Goal: Task Accomplishment & Management: Complete application form

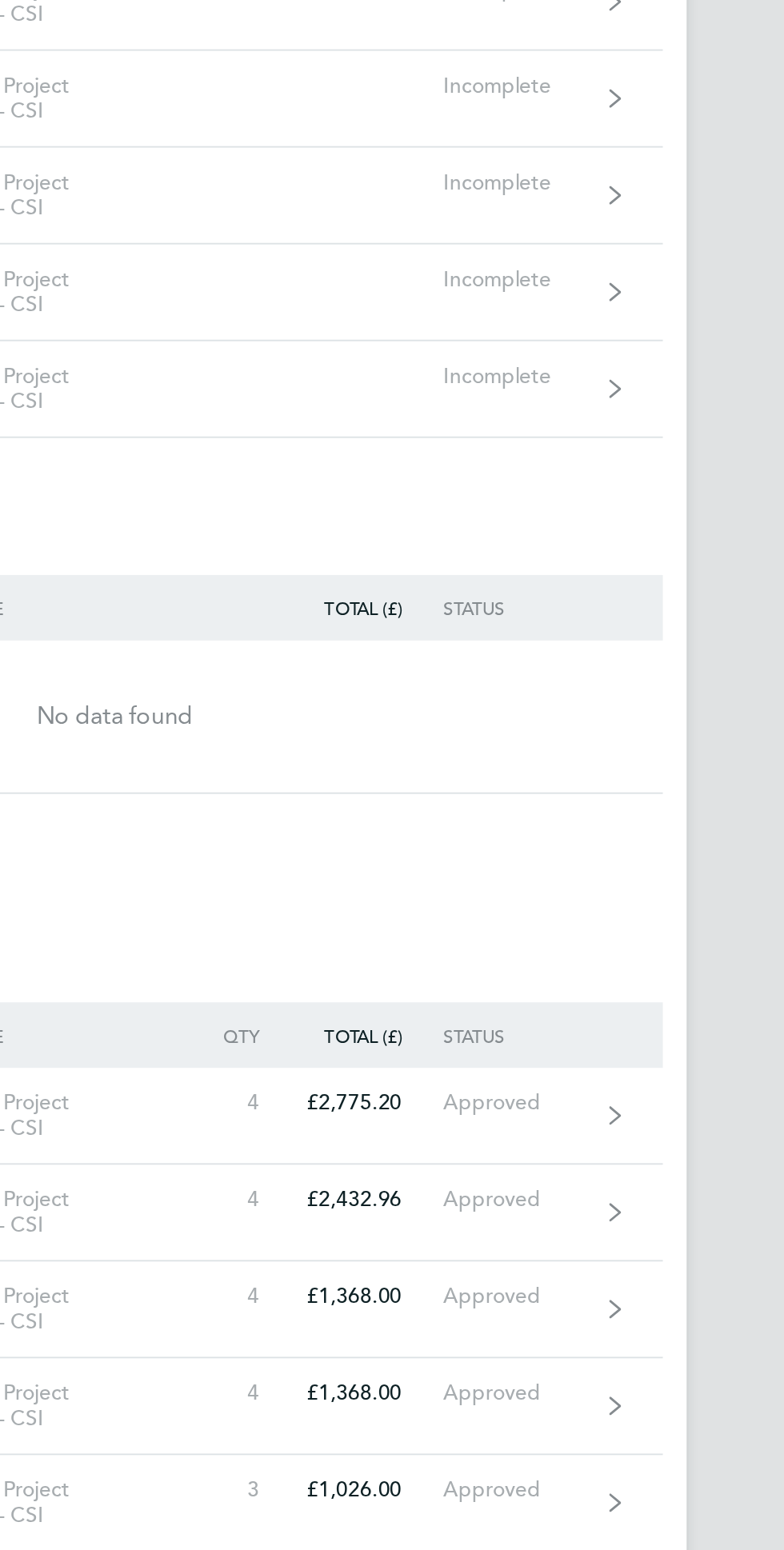
scroll to position [1, 0]
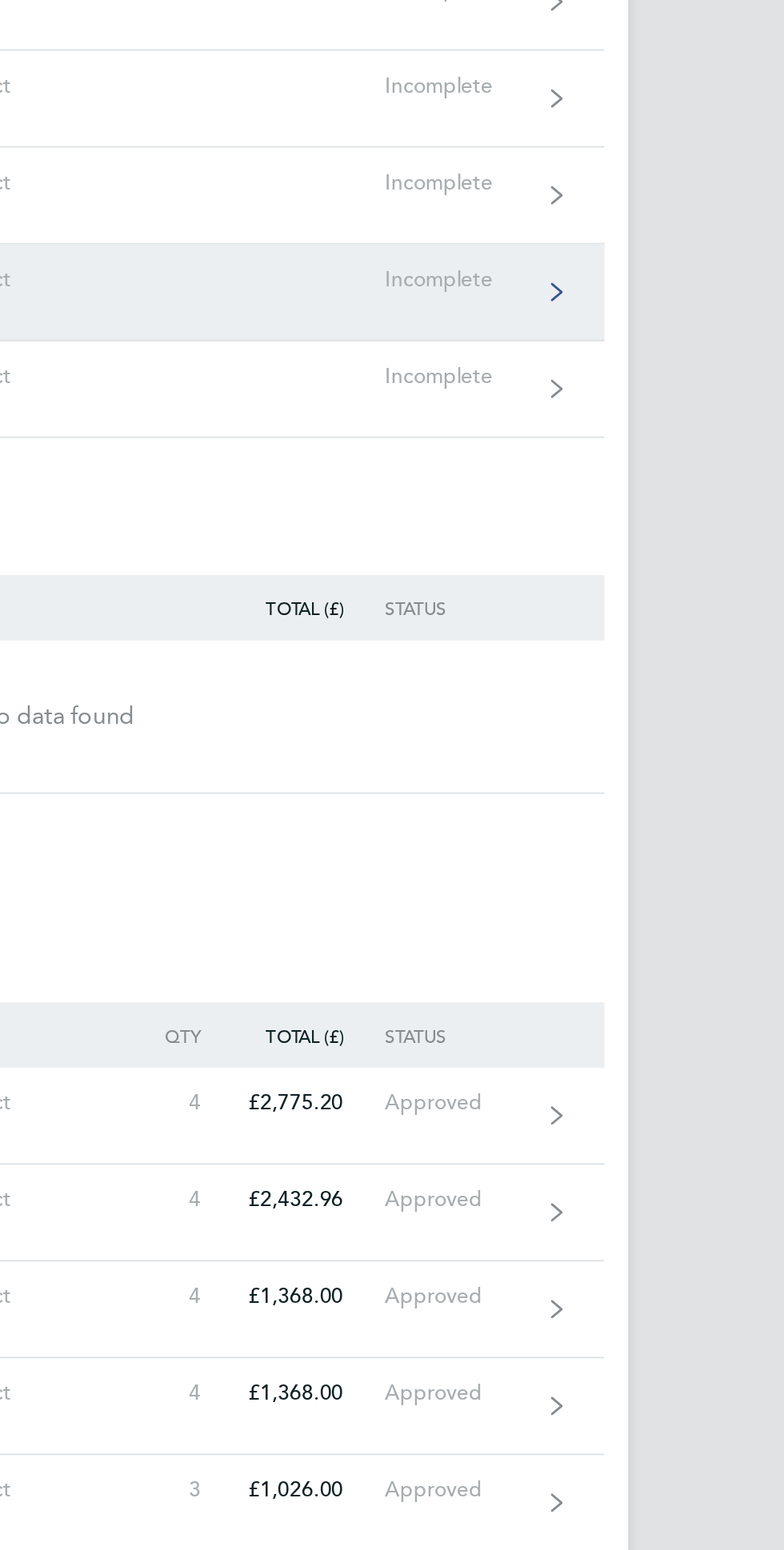
click at [664, 333] on icon at bounding box center [661, 334] width 7 height 11
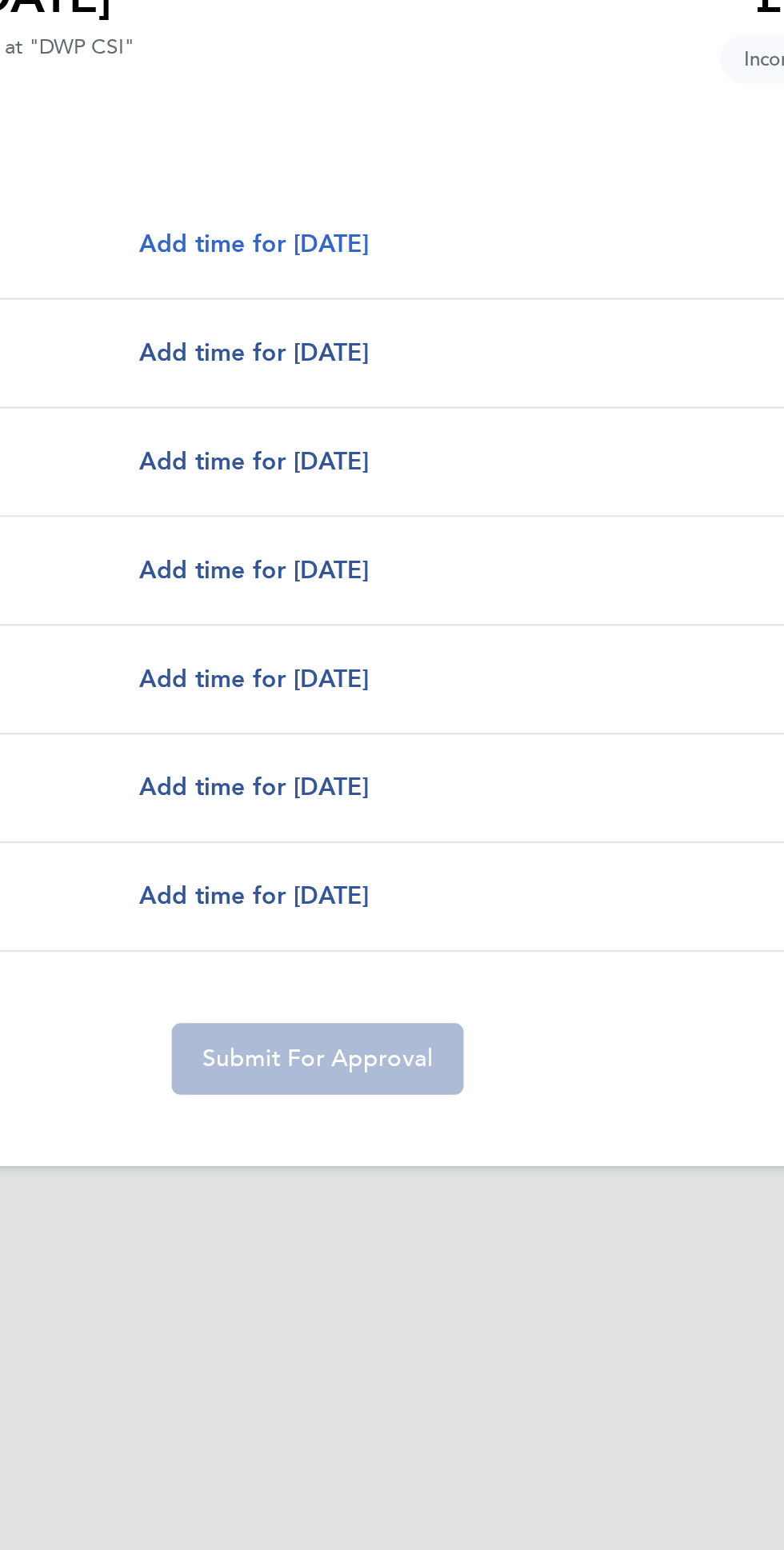
click at [419, 304] on span "Add time for [DATE]" at bounding box center [357, 309] width 123 height 15
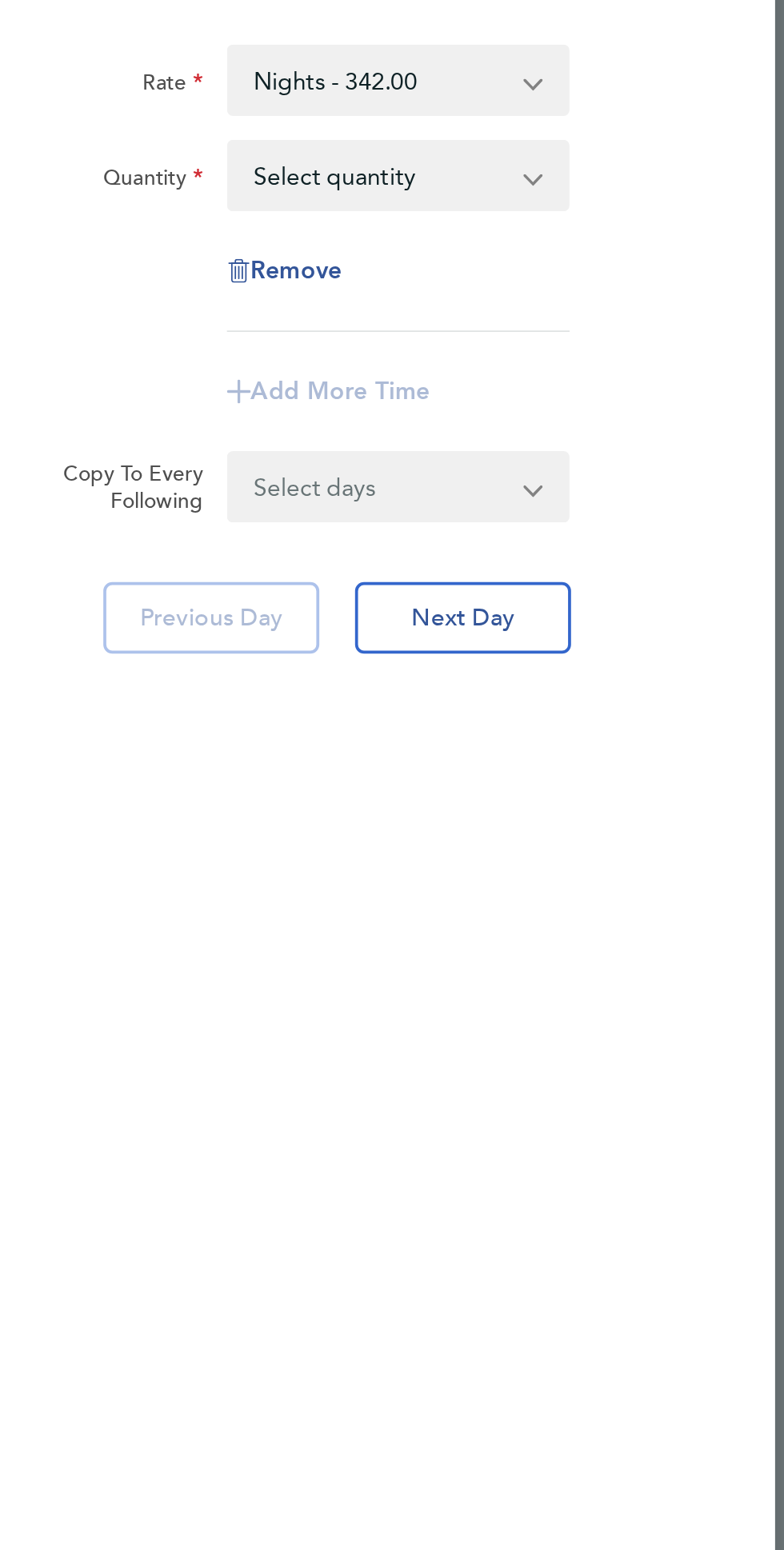
click at [638, 191] on app-icon-cross-button at bounding box center [643, 198] width 20 height 35
click at [633, 193] on select "Select quantity 0.5 1" at bounding box center [553, 198] width 162 height 35
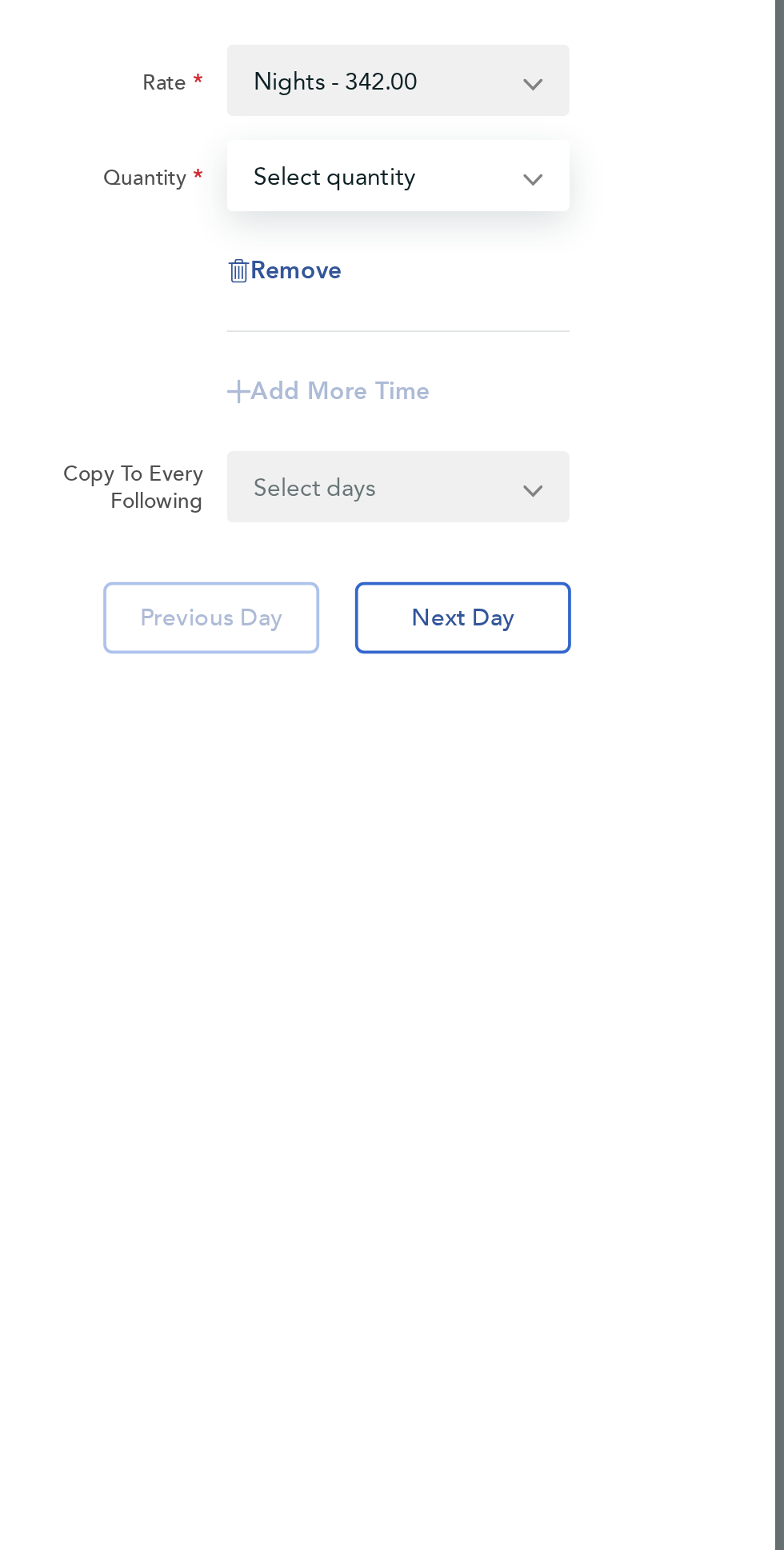
select select "1"
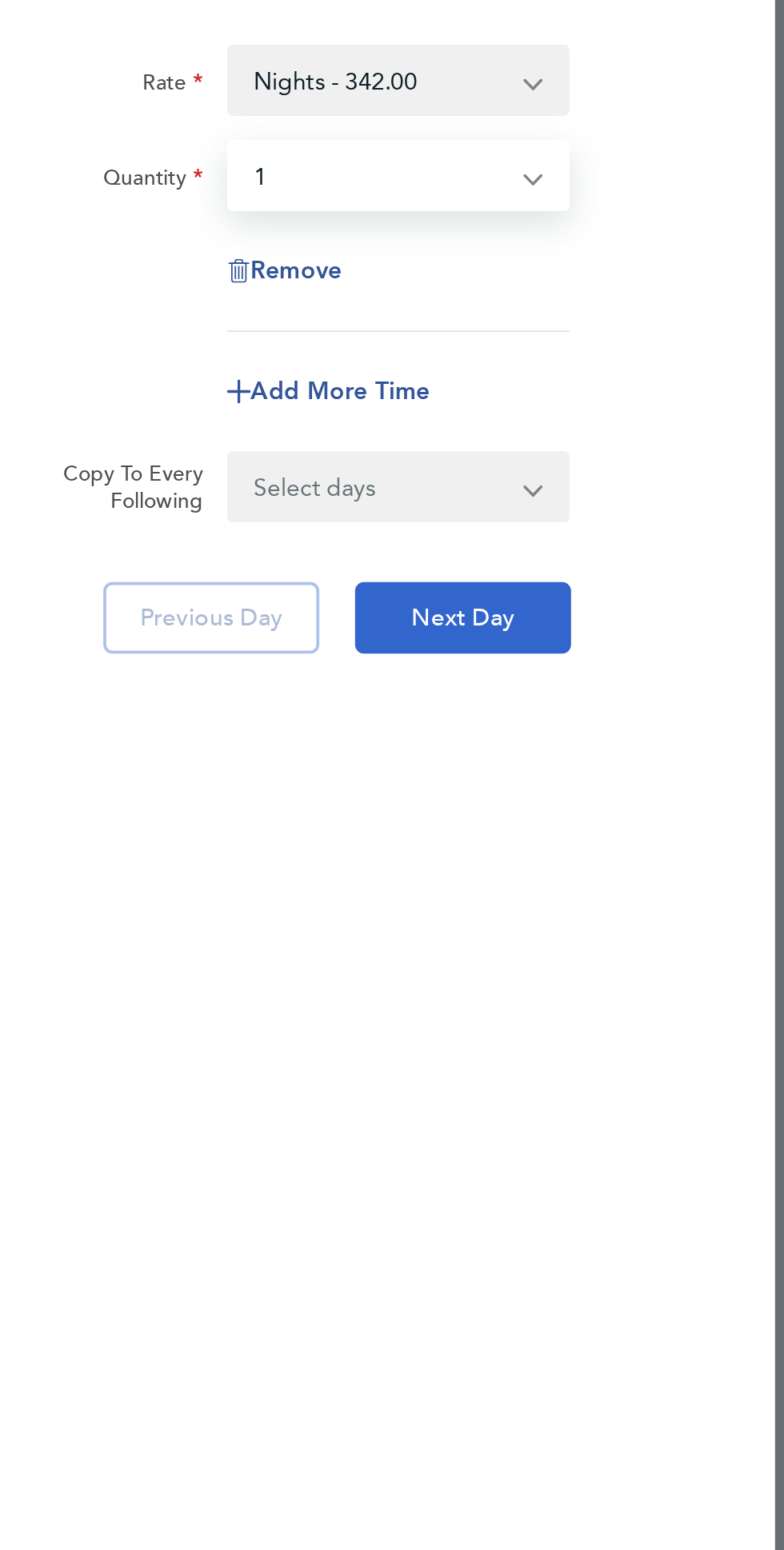
click at [616, 442] on span "Next Day" at bounding box center [597, 436] width 55 height 16
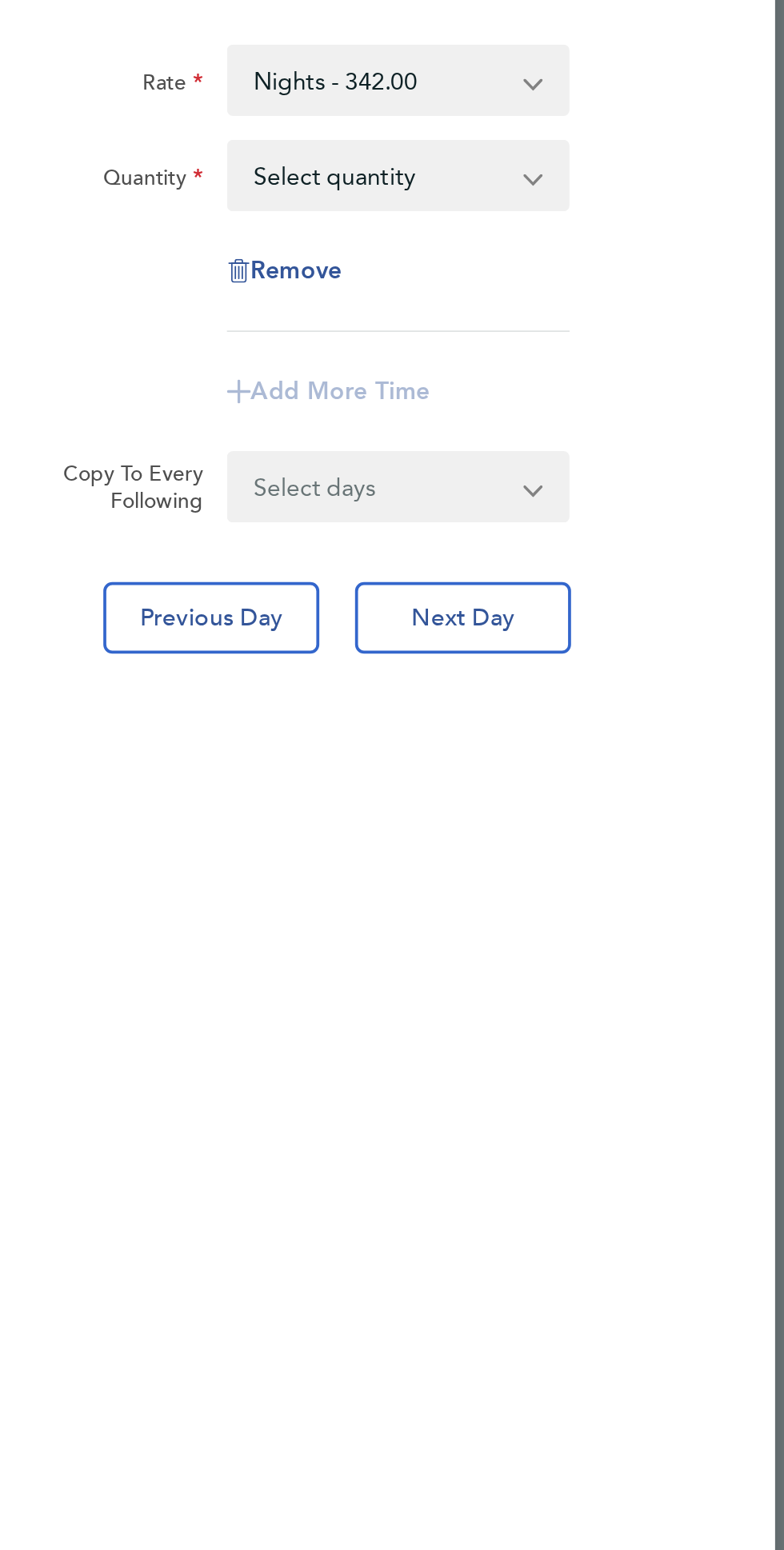
click at [633, 191] on app-icon-cross-button at bounding box center [643, 198] width 20 height 35
click at [633, 216] on select "Select quantity 0.5 1" at bounding box center [553, 198] width 162 height 35
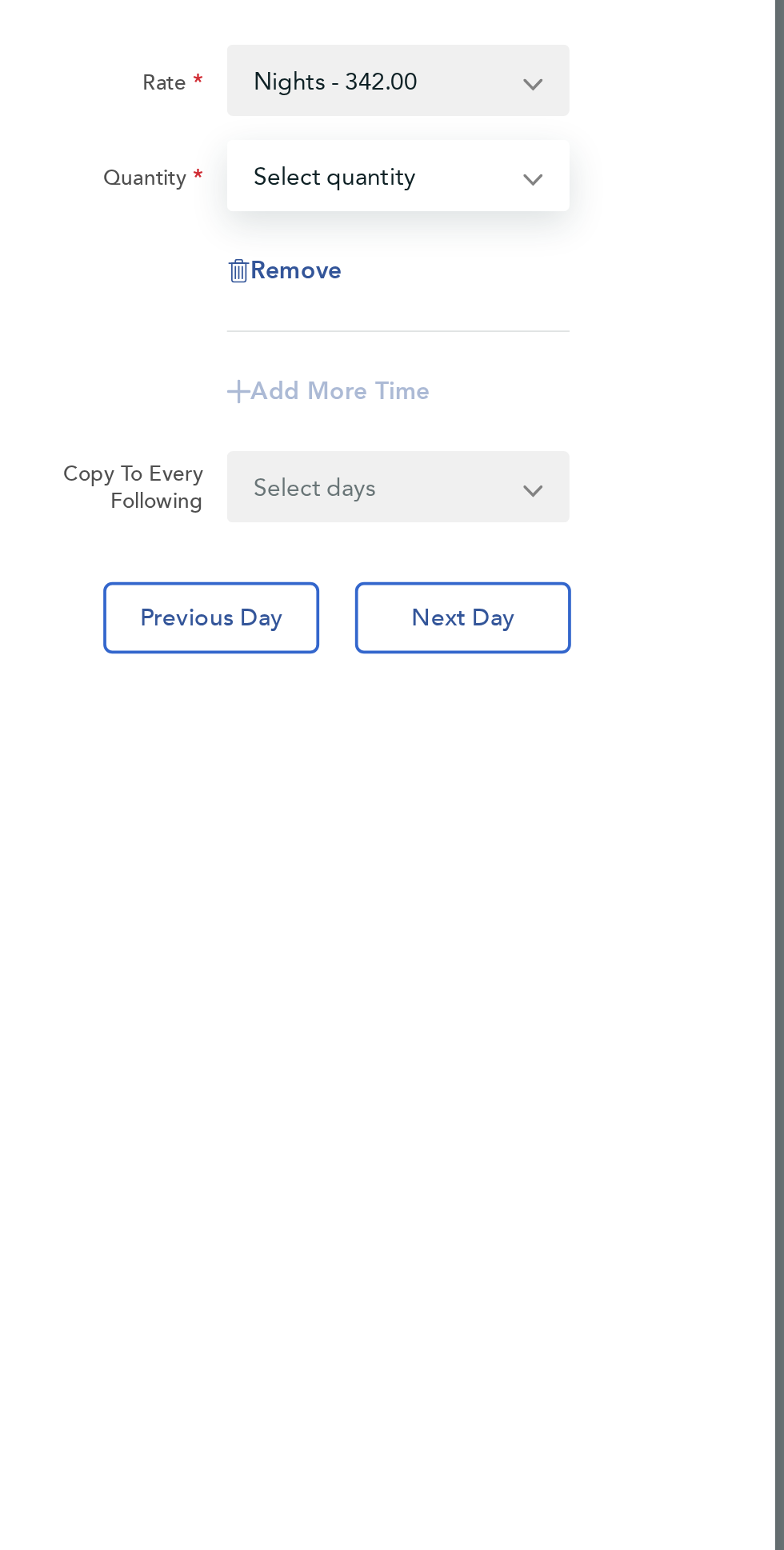
select select "1"
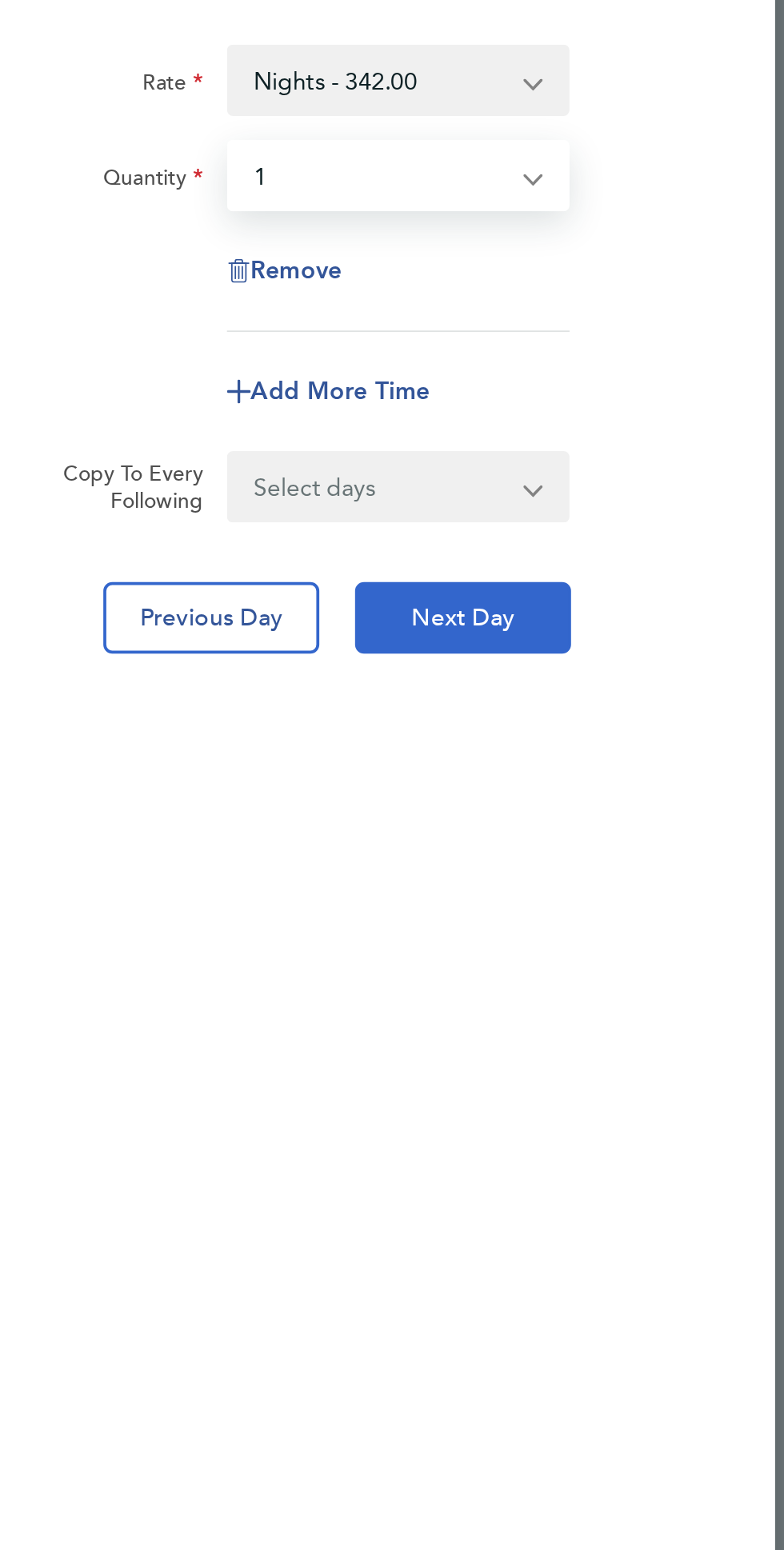
click at [624, 444] on span "Next Day" at bounding box center [597, 436] width 55 height 16
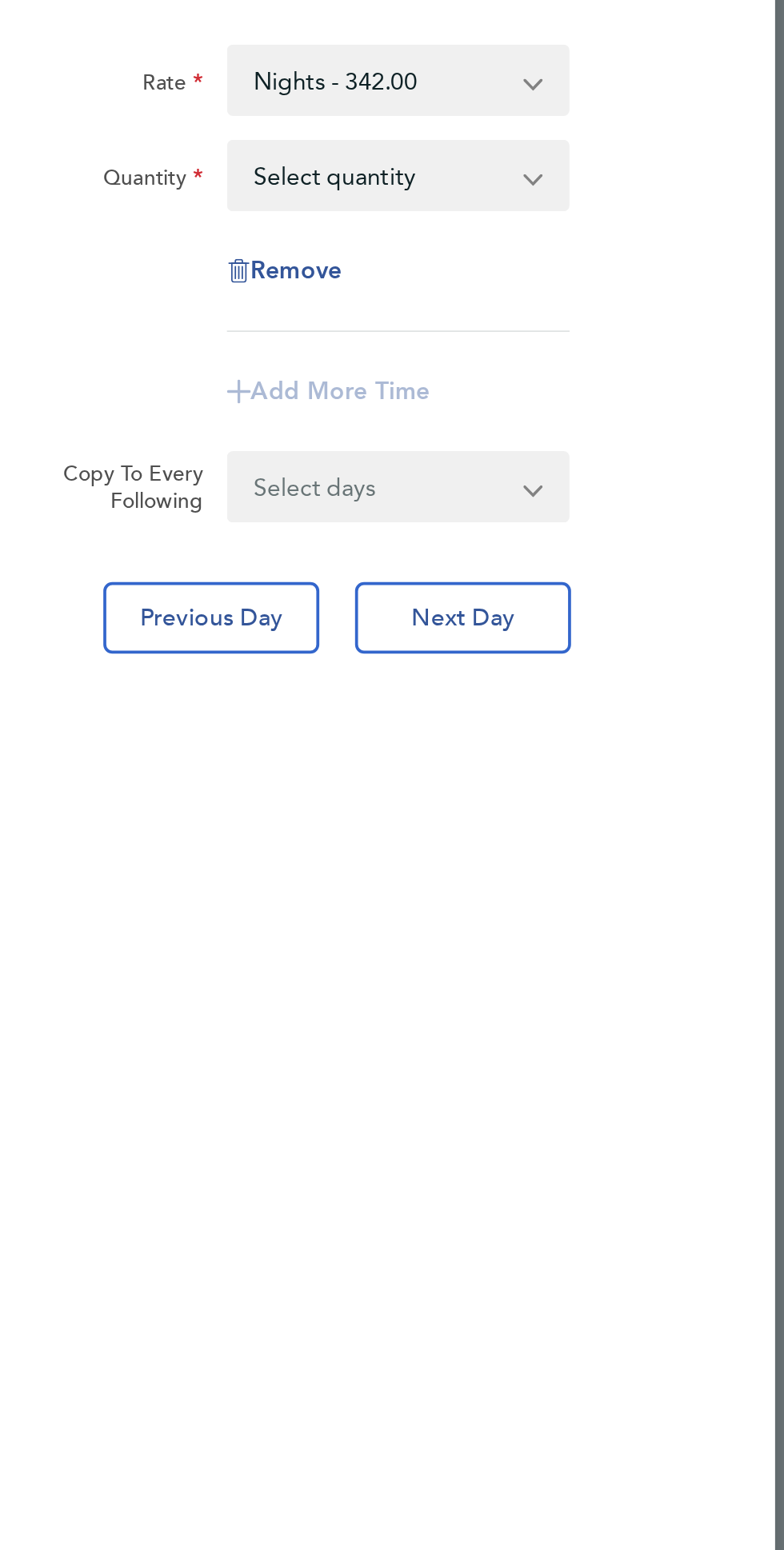
click at [633, 216] on select "Select quantity 0.5 1" at bounding box center [553, 198] width 162 height 35
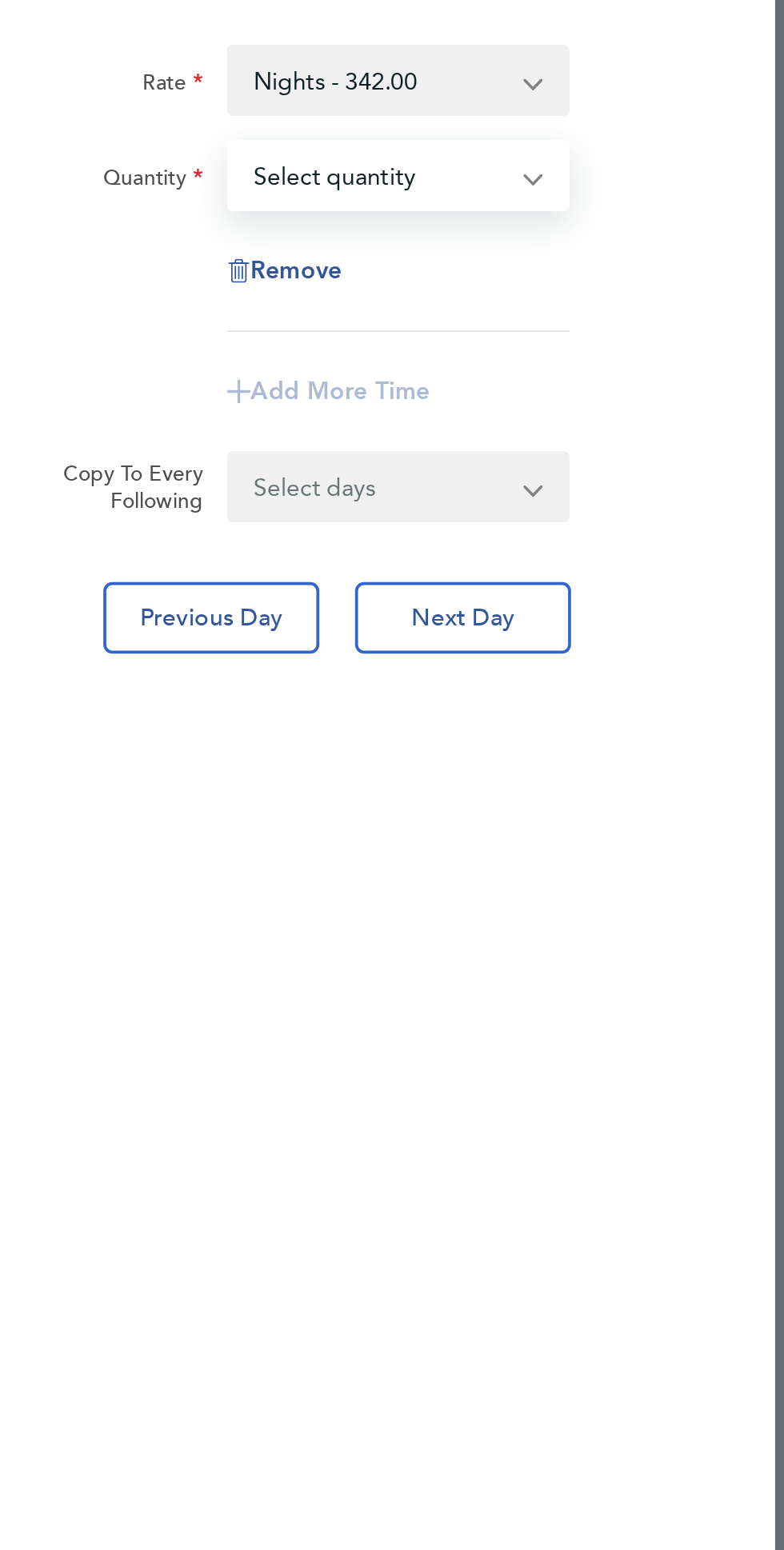
select select "1"
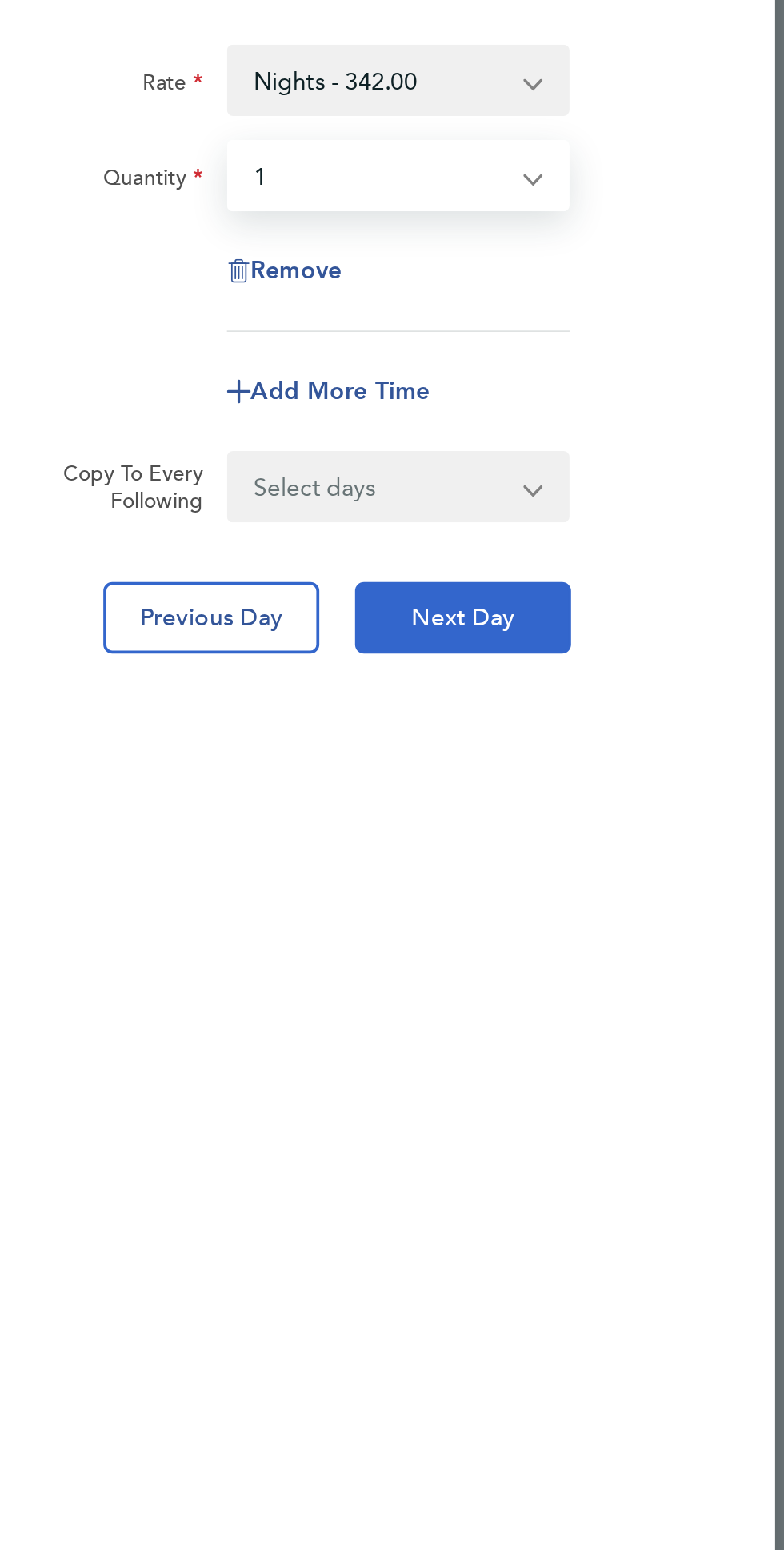
click at [624, 444] on span "Next Day" at bounding box center [597, 436] width 55 height 16
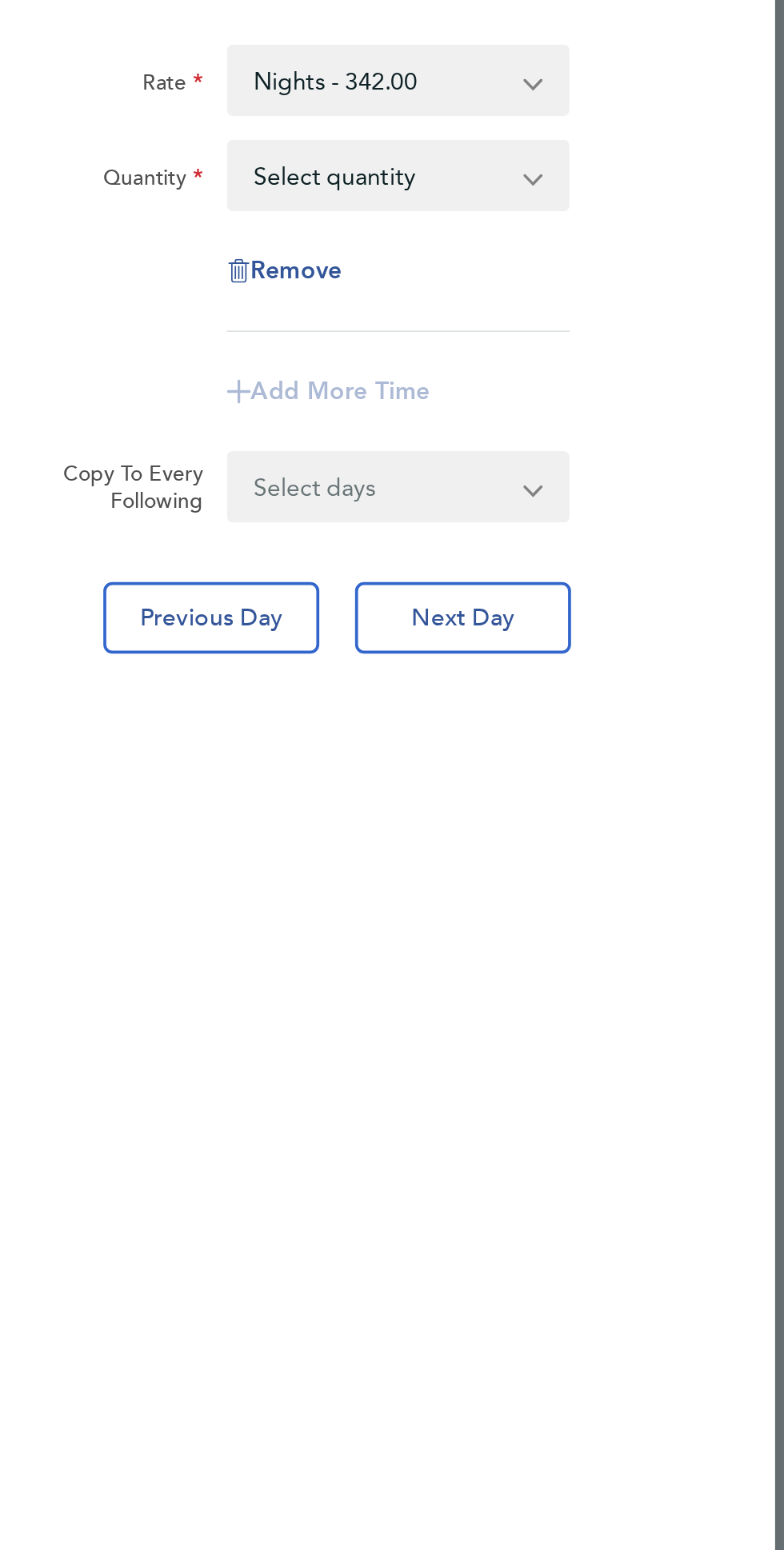
click at [633, 216] on select "Select quantity 0.5 1" at bounding box center [553, 198] width 162 height 35
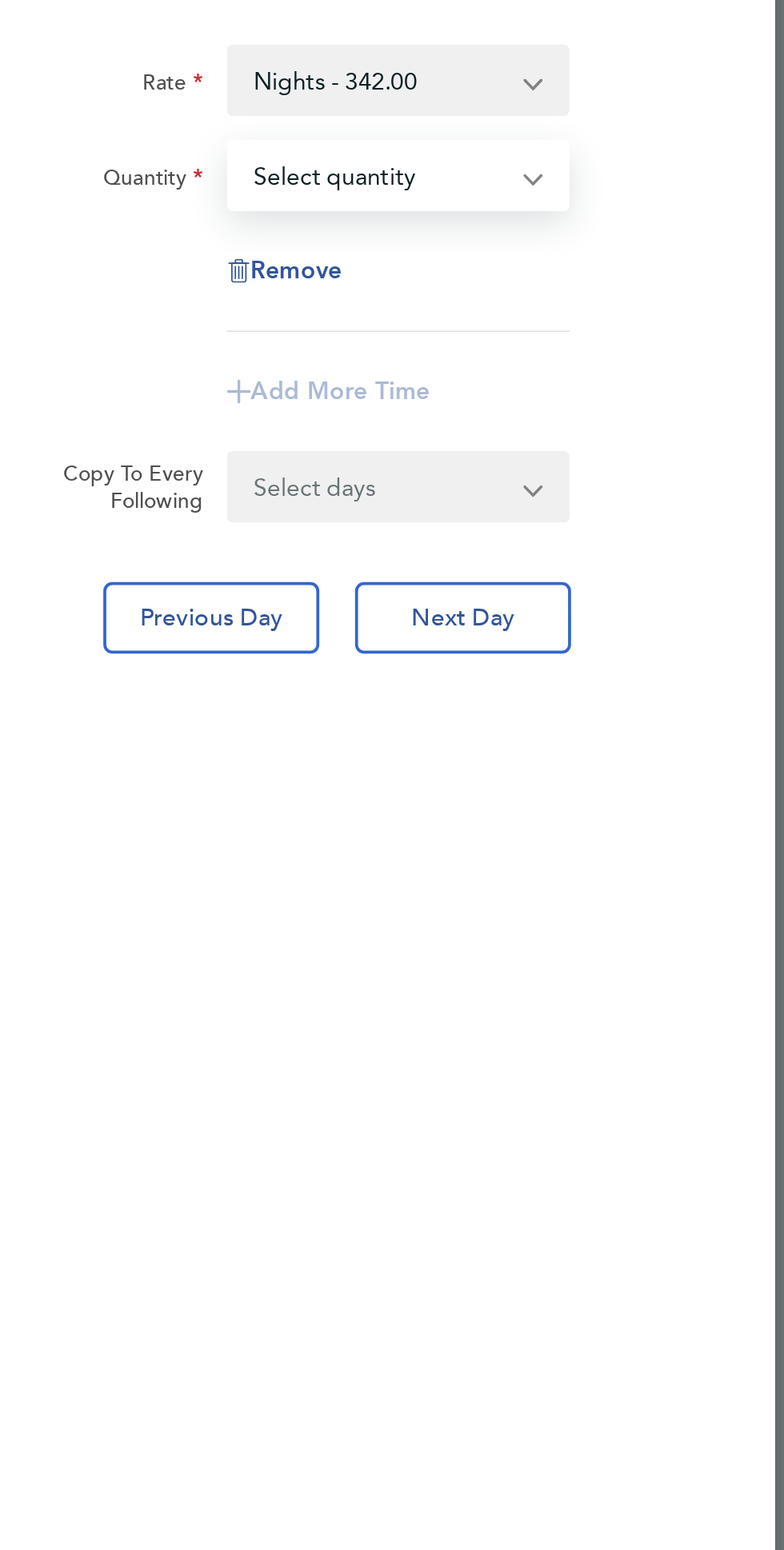
select select "1"
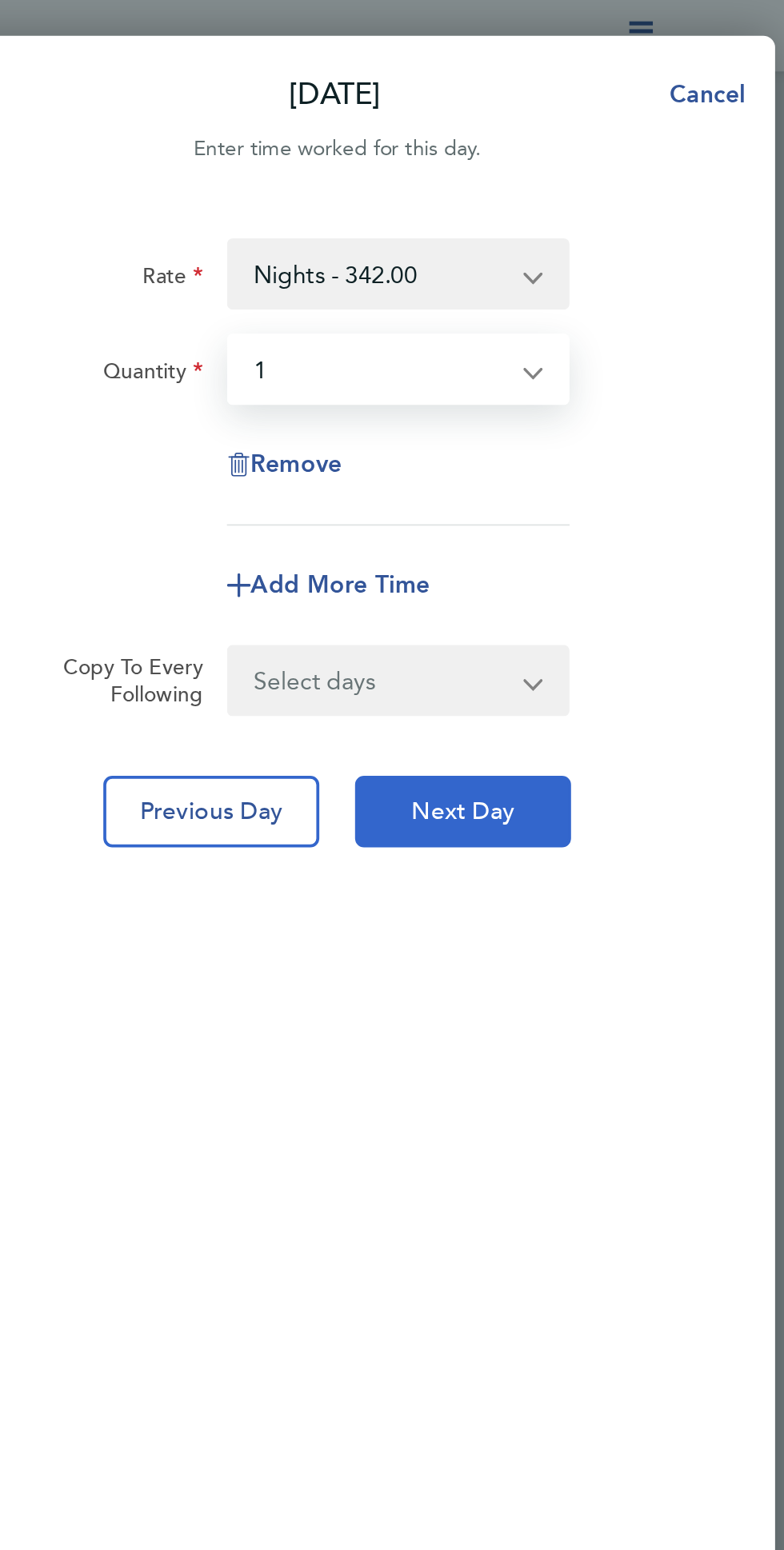
click at [610, 436] on span "Next Day" at bounding box center [597, 436] width 55 height 16
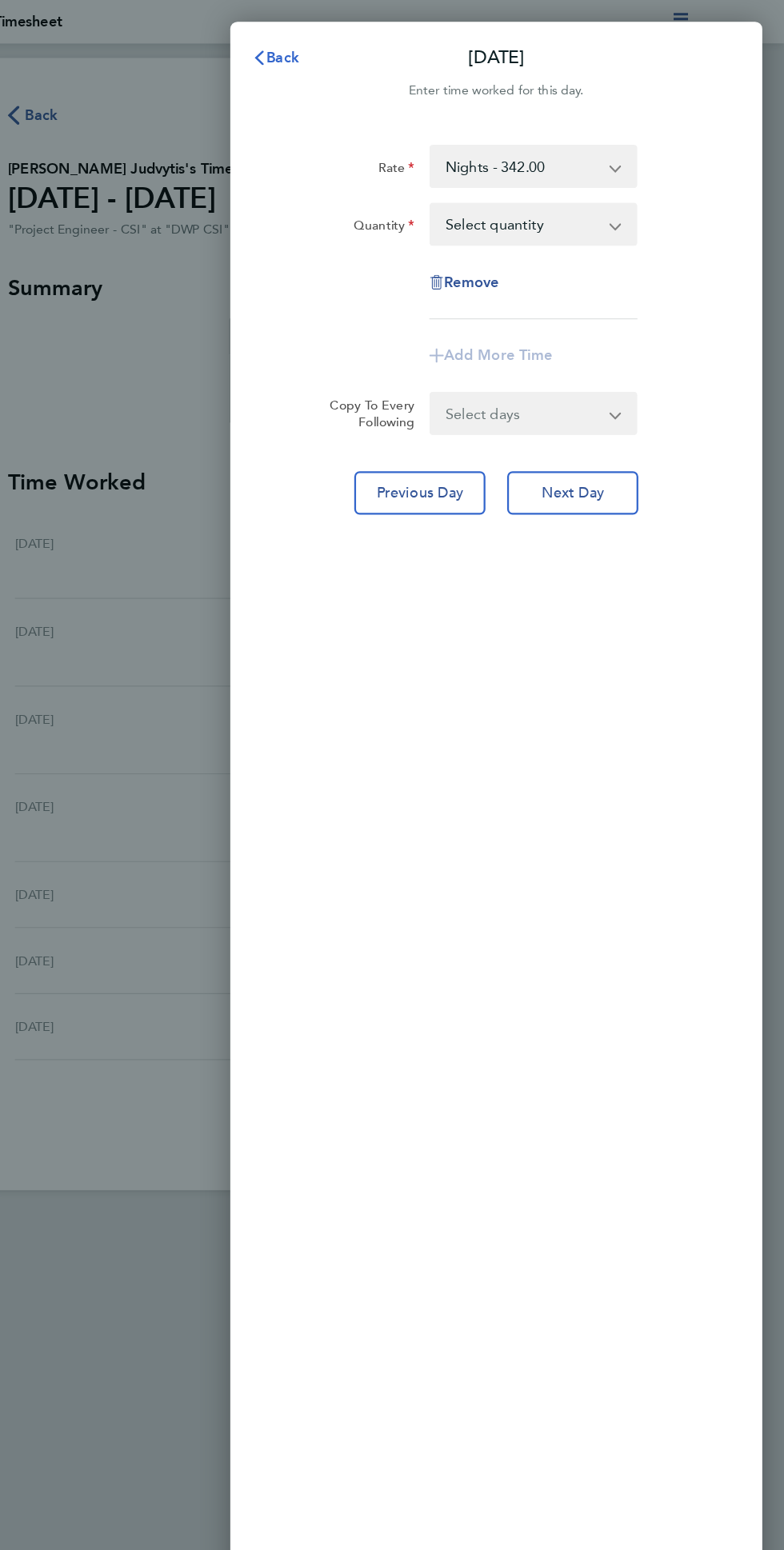
click at [349, 58] on span "Back" at bounding box center [341, 51] width 30 height 15
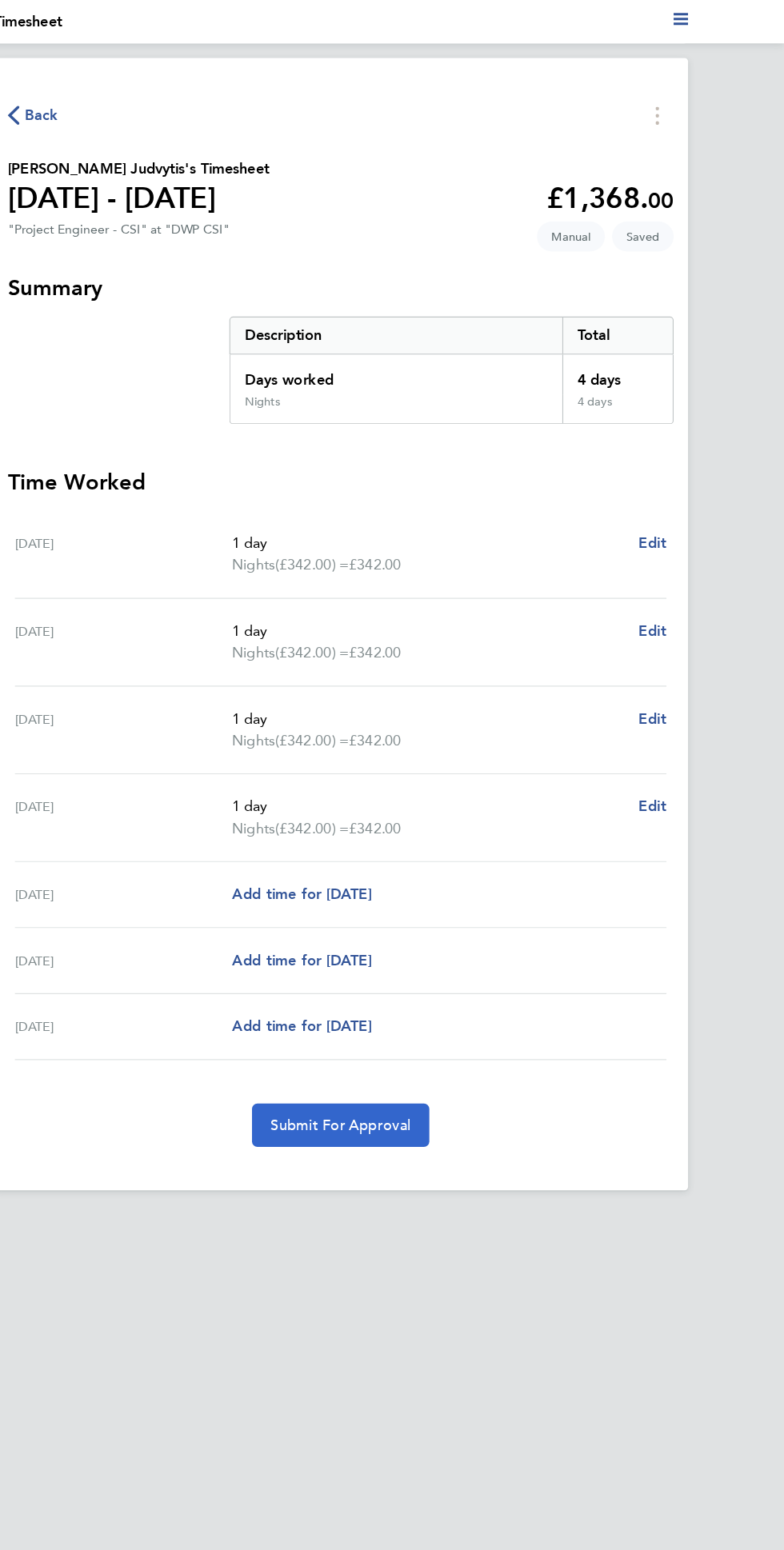
click at [453, 1003] on span "Submit For Approval" at bounding box center [391, 994] width 124 height 16
